Goal: Navigation & Orientation: Find specific page/section

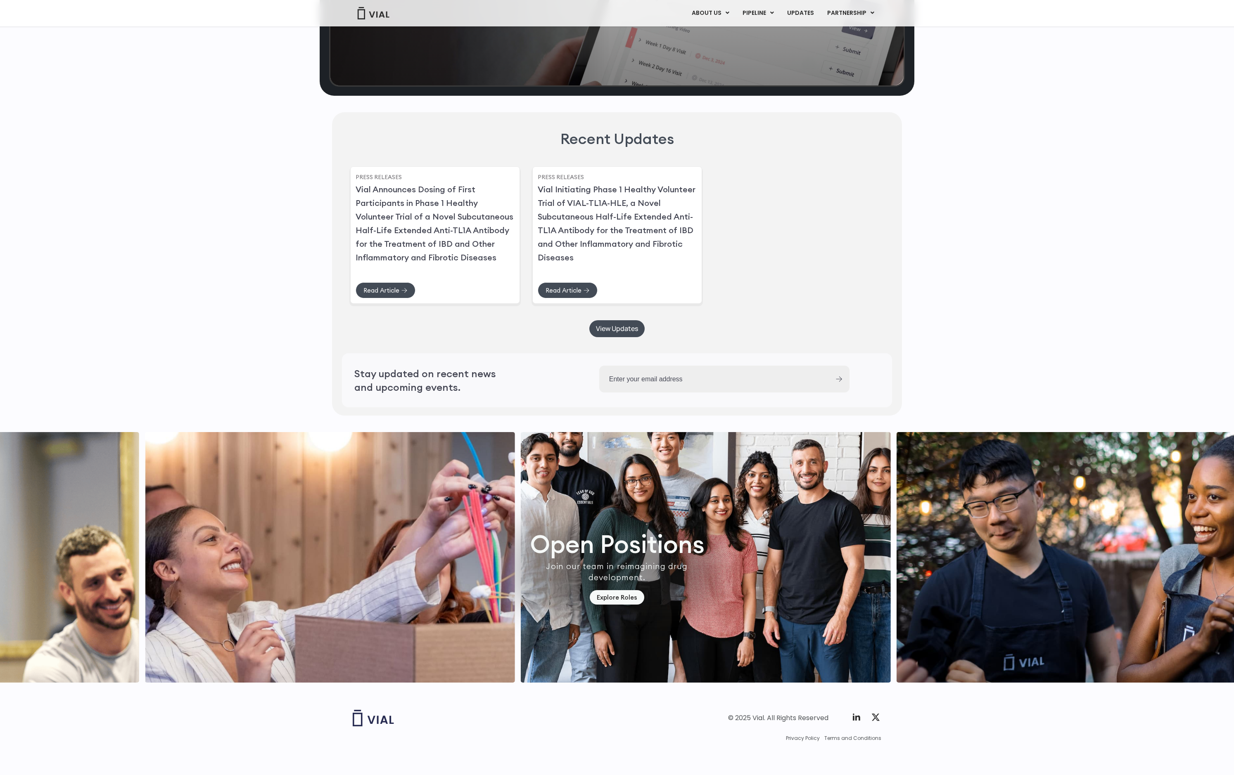
scroll to position [2025, 0]
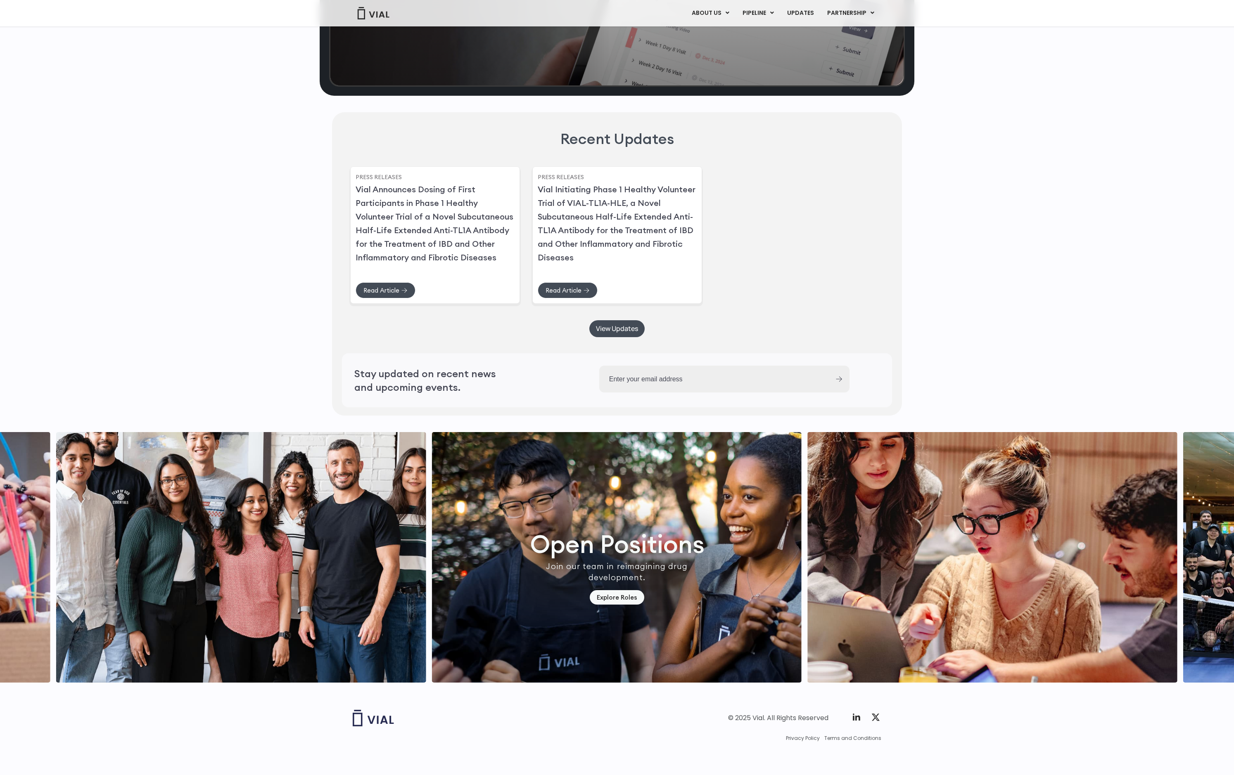
click at [329, 654] on img "7 / 7" at bounding box center [241, 557] width 370 height 251
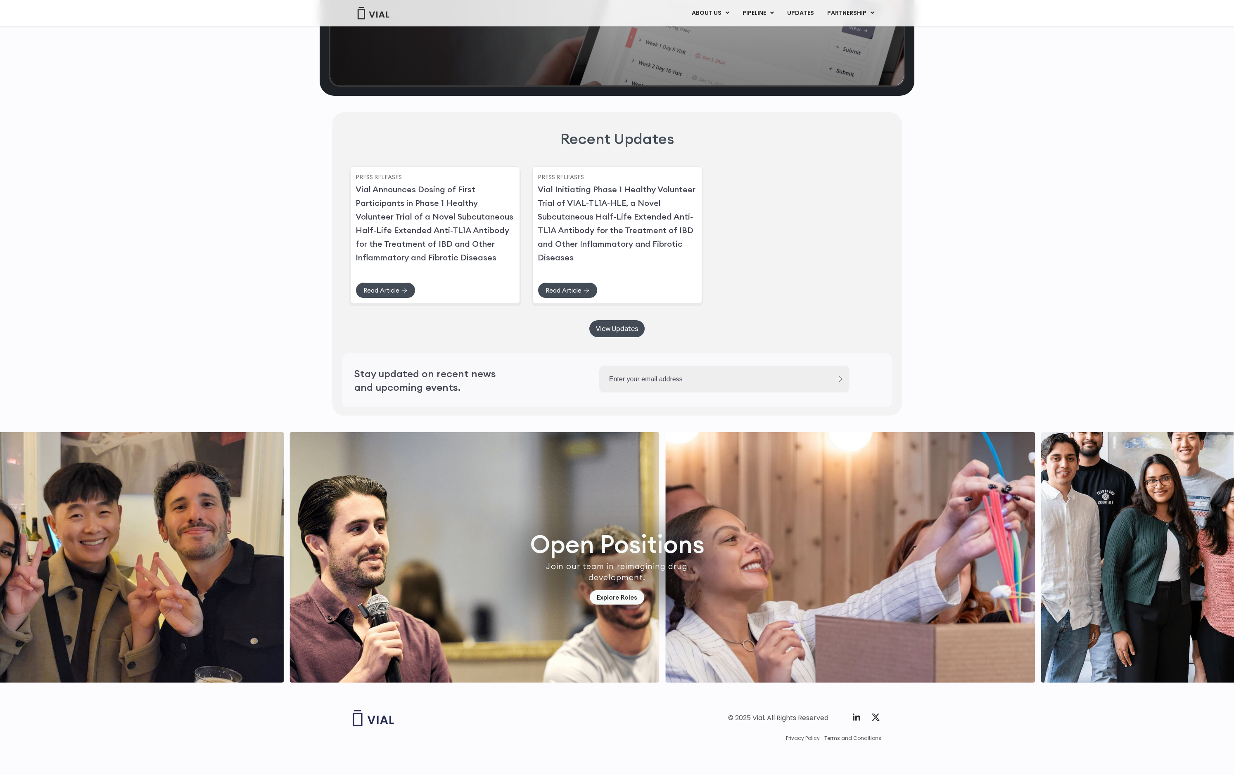
click at [231, 568] on img "4 / 7" at bounding box center [99, 557] width 370 height 251
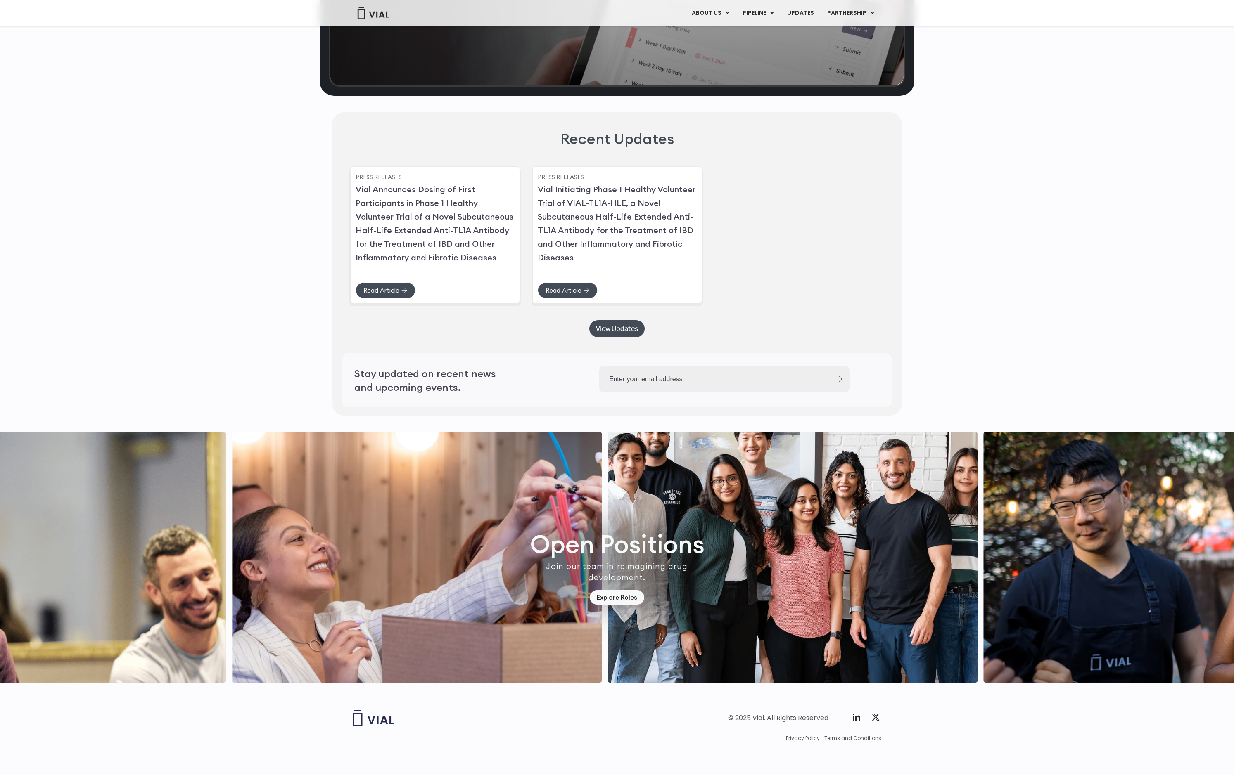
click at [446, 546] on img "6 / 7" at bounding box center [417, 557] width 370 height 251
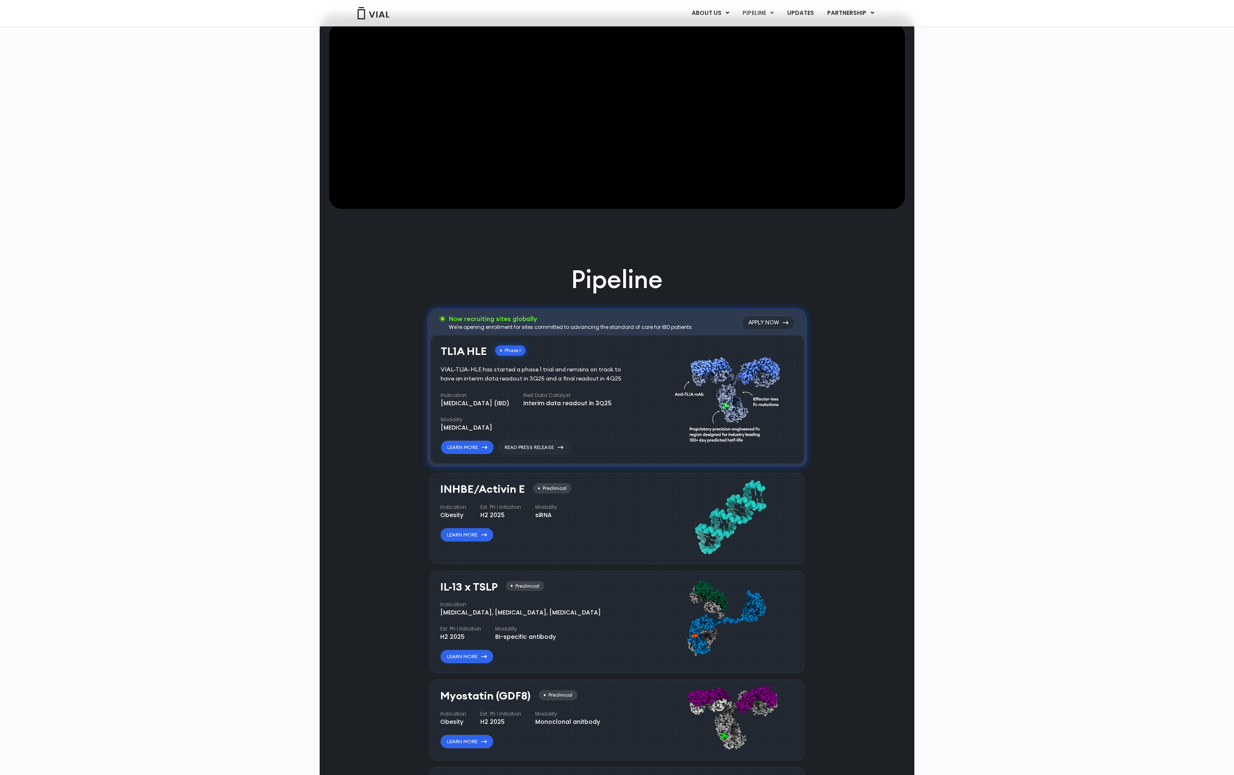
scroll to position [0, 0]
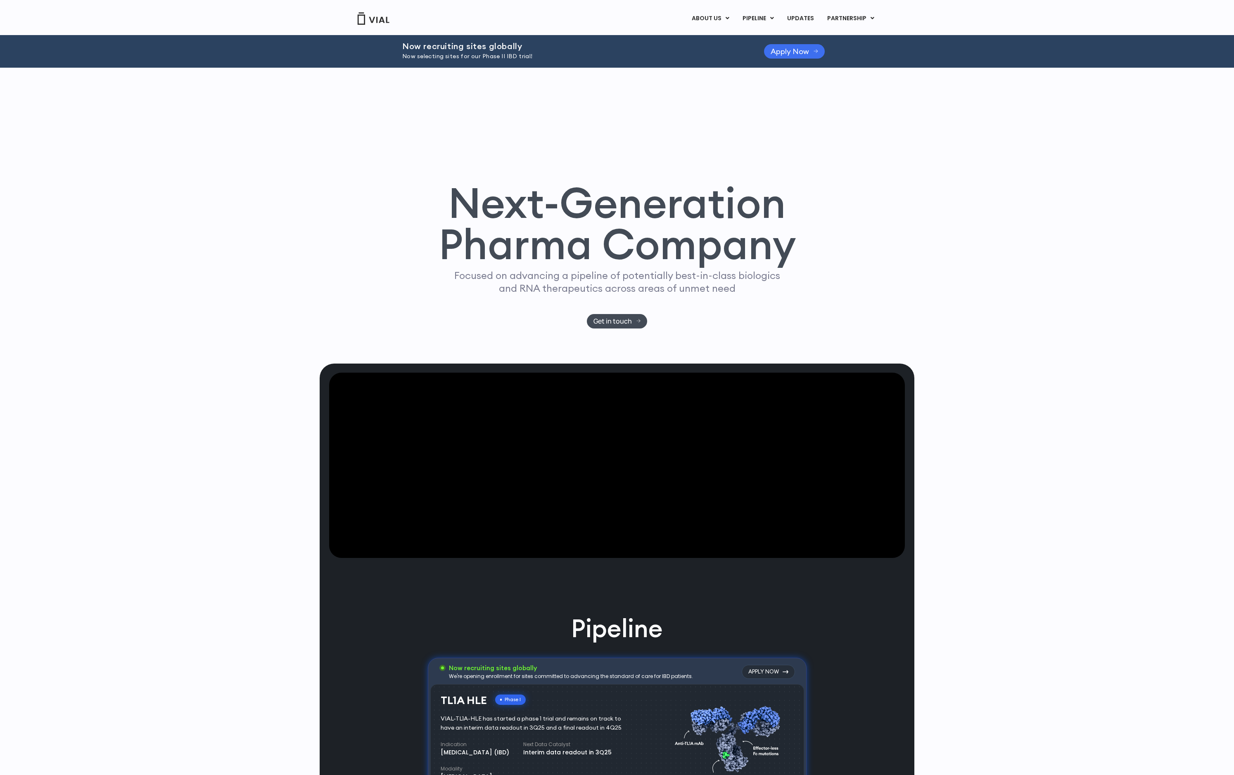
click at [796, 56] on link "Apply Now" at bounding box center [794, 51] width 61 height 14
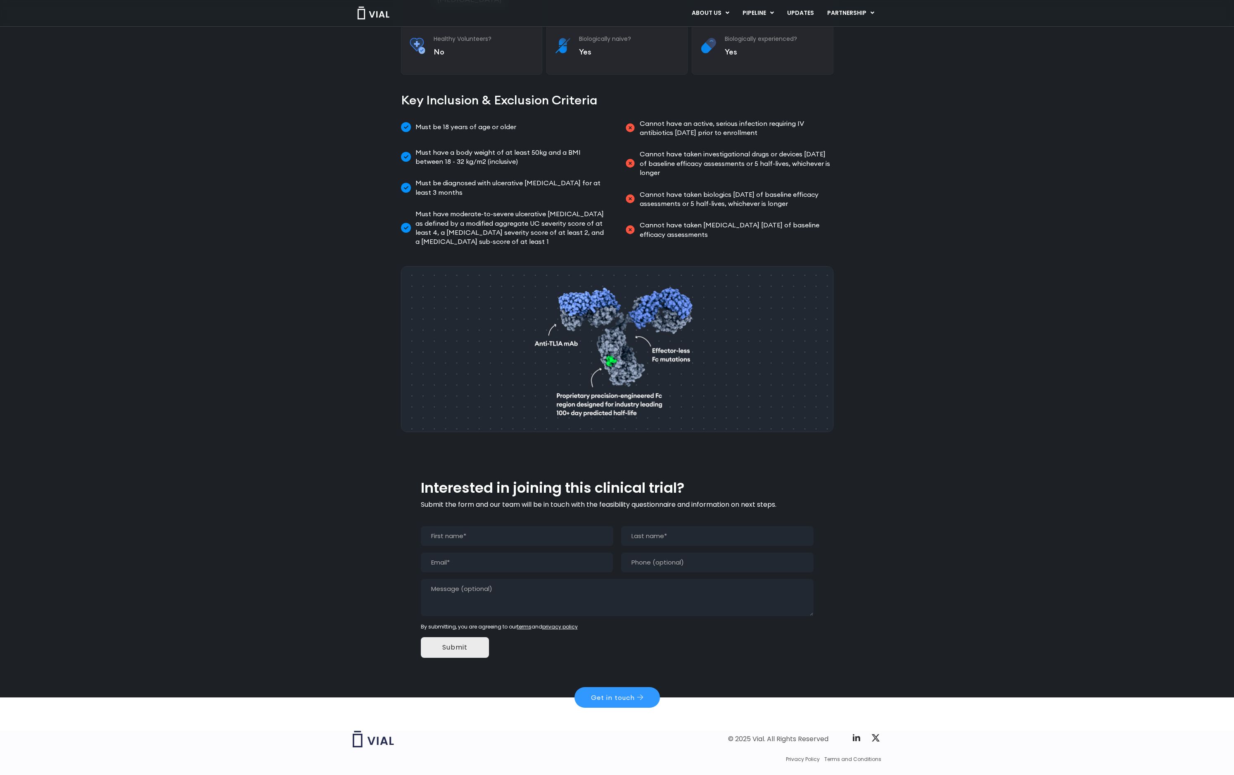
scroll to position [136, 0]
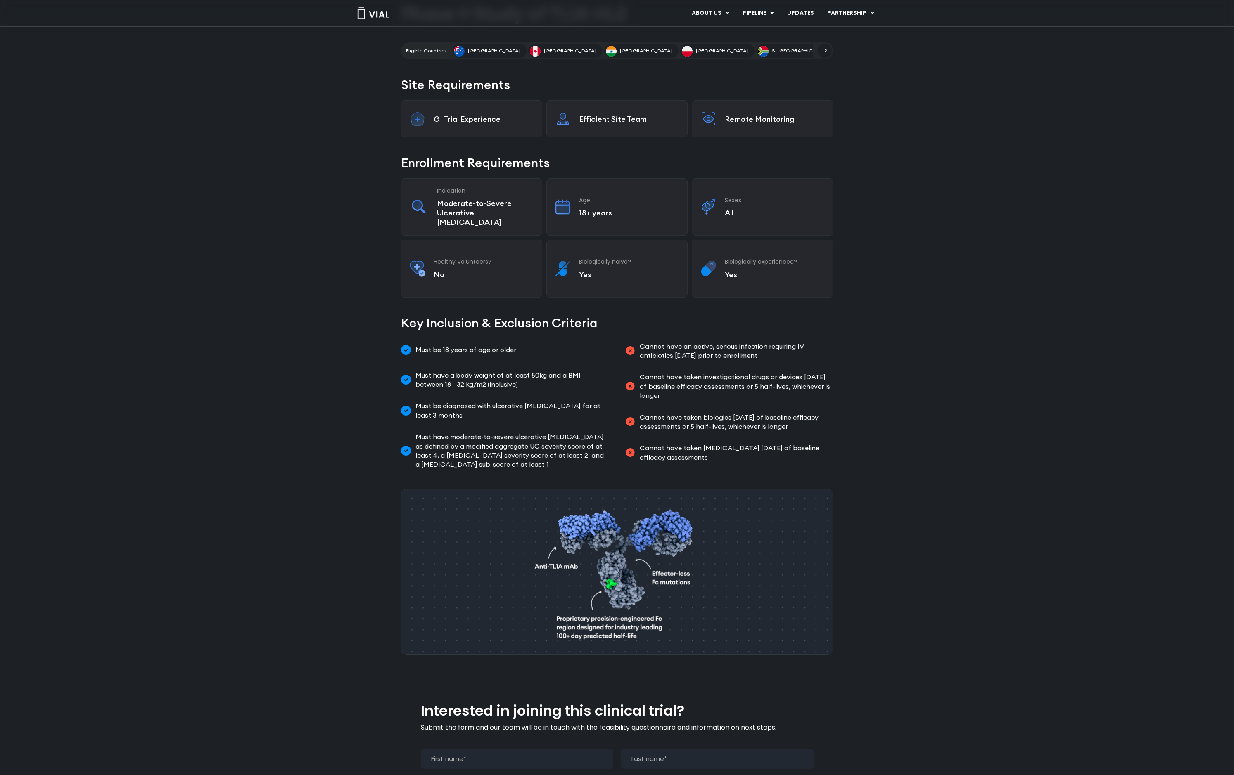
click at [544, 50] on span "[GEOGRAPHIC_DATA]" at bounding box center [570, 50] width 52 height 7
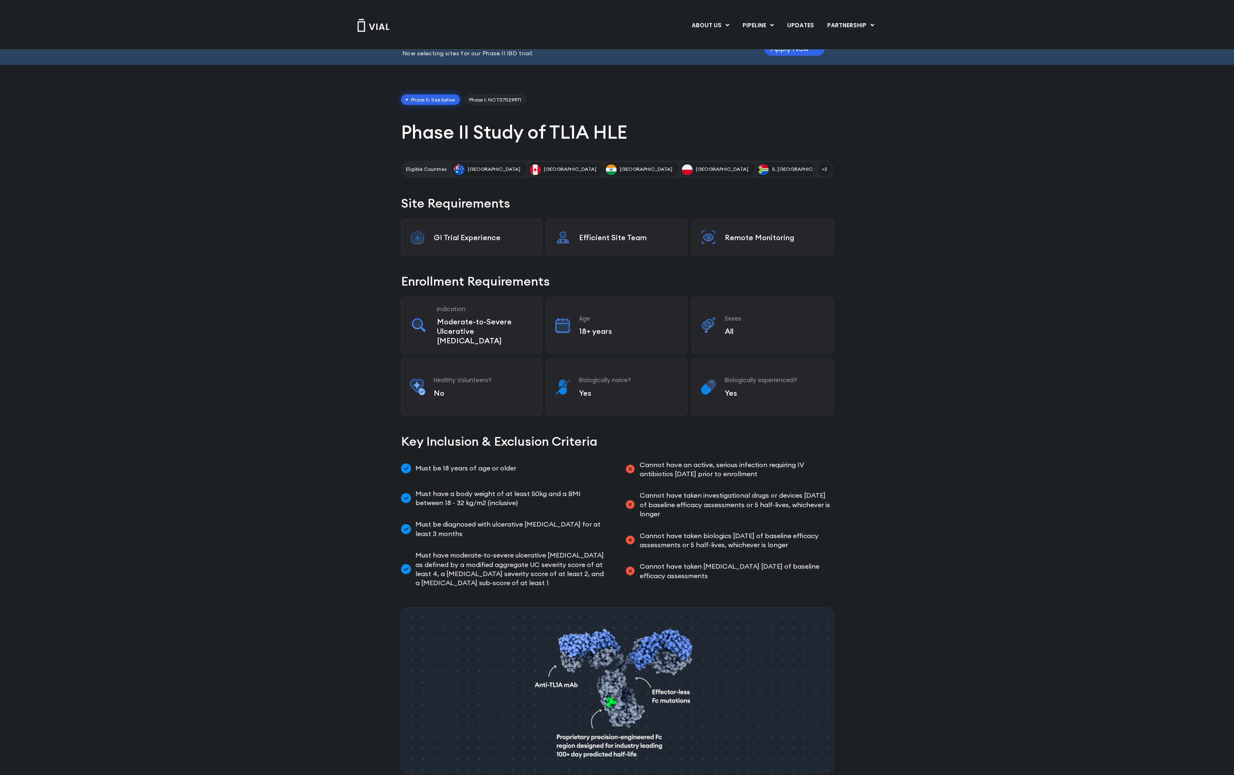
scroll to position [0, 0]
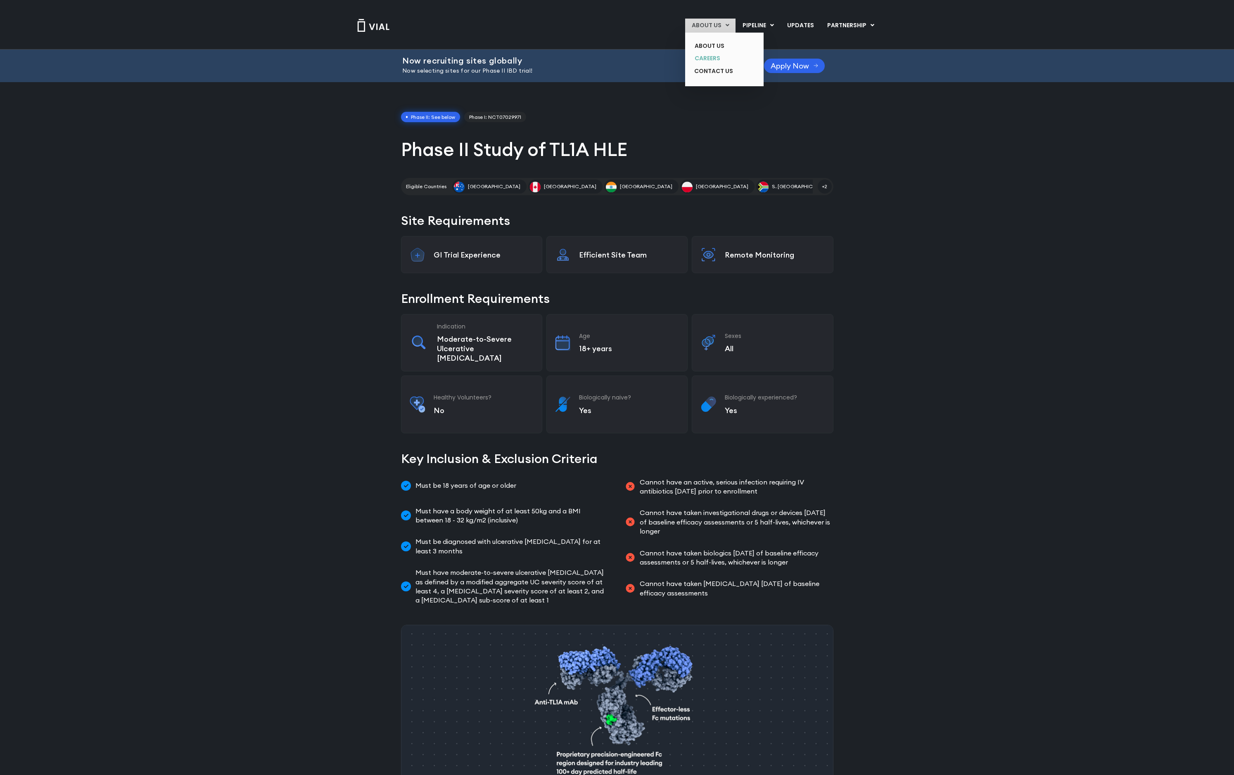
click at [715, 56] on link "CAREERS" at bounding box center [718, 58] width 60 height 13
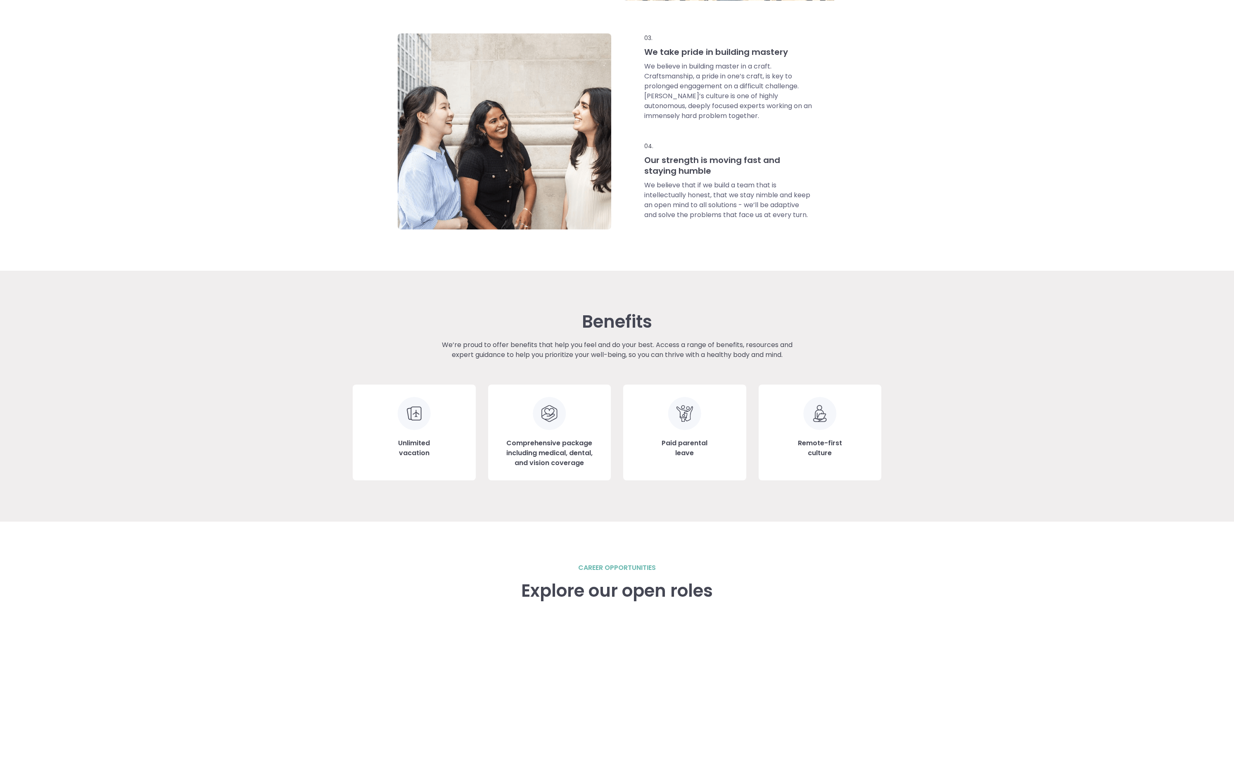
scroll to position [805, 0]
